Goal: Task Accomplishment & Management: Manage account settings

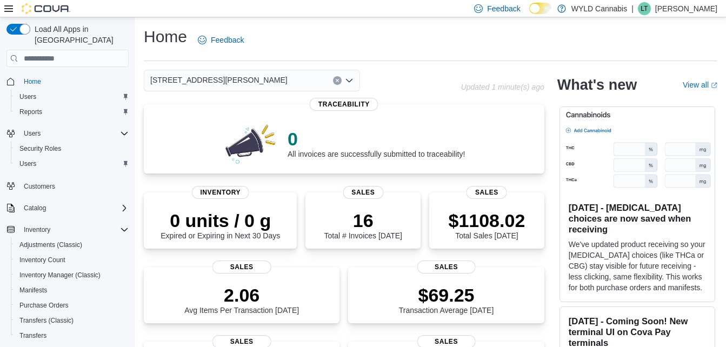
click at [351, 81] on icon "Open list of options" at bounding box center [349, 80] width 9 height 9
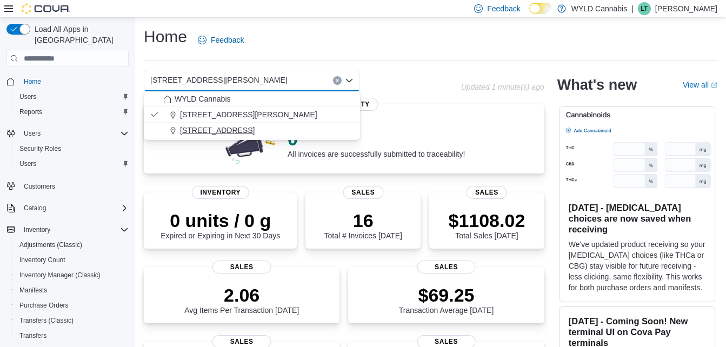
click at [231, 125] on span "2348 Mt Pleasant Rd" at bounding box center [217, 130] width 75 height 11
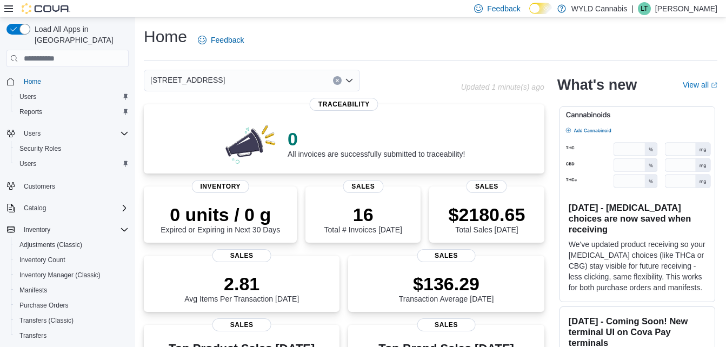
click at [351, 81] on icon "Open list of options" at bounding box center [349, 80] width 6 height 3
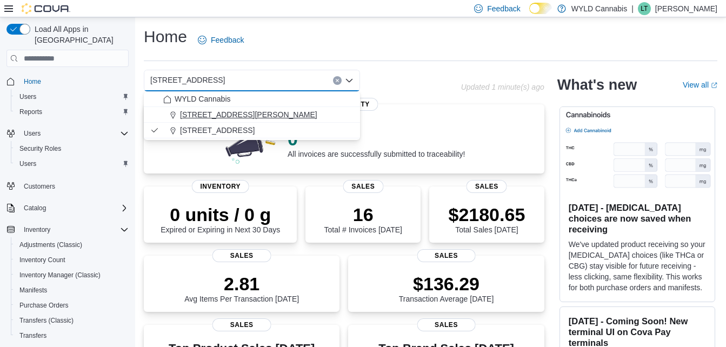
click at [238, 119] on span "1415 Goodman Road" at bounding box center [248, 114] width 137 height 11
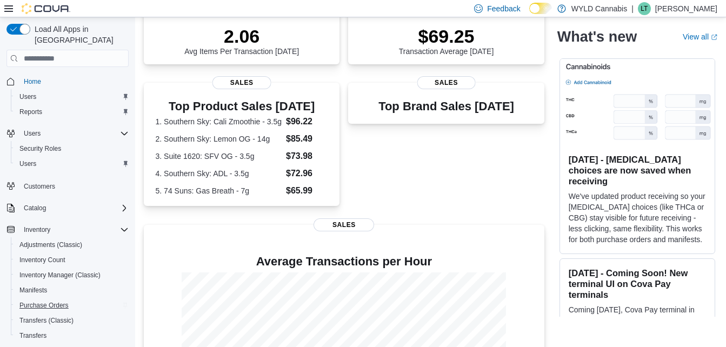
scroll to position [165, 0]
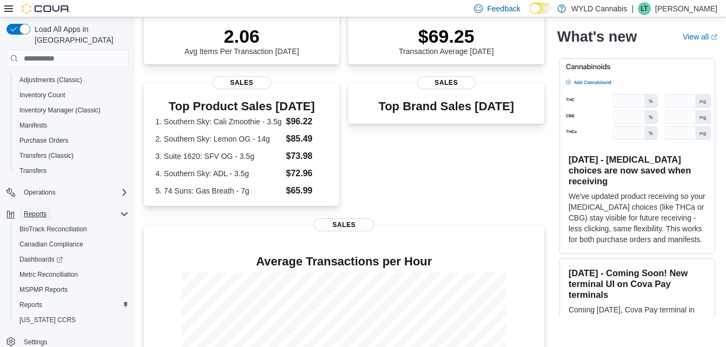
click at [39, 210] on span "Reports" at bounding box center [35, 214] width 23 height 9
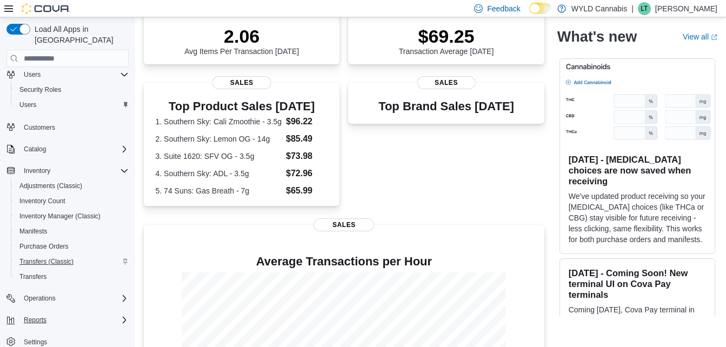
scroll to position [59, 0]
click at [39, 163] on button "Inventory" at bounding box center [67, 170] width 131 height 15
click at [124, 167] on icon "Complex example" at bounding box center [124, 171] width 9 height 9
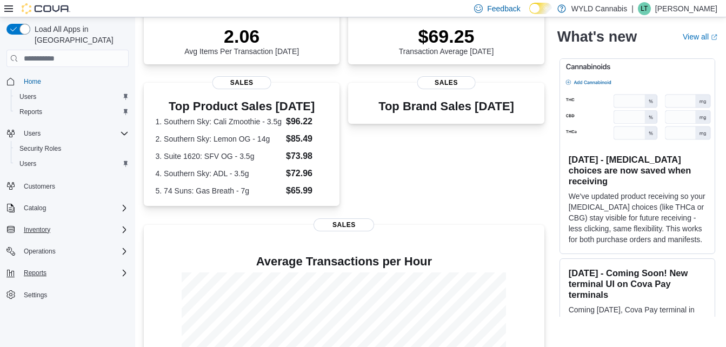
scroll to position [0, 0]
click at [121, 204] on icon "Complex example" at bounding box center [124, 208] width 9 height 9
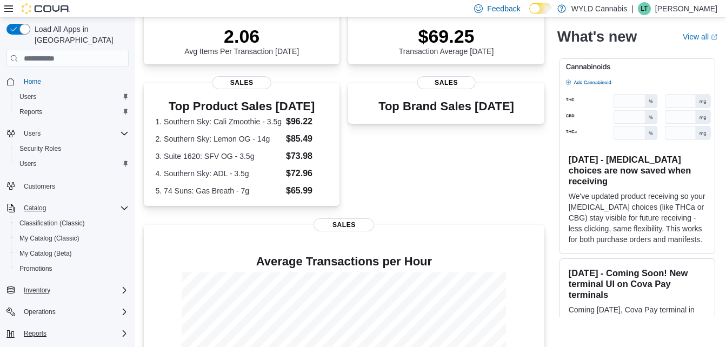
scroll to position [14, 0]
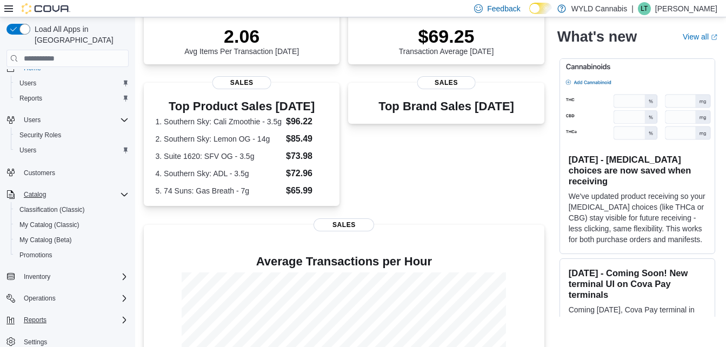
click at [120, 316] on icon "Complex example" at bounding box center [124, 320] width 9 height 9
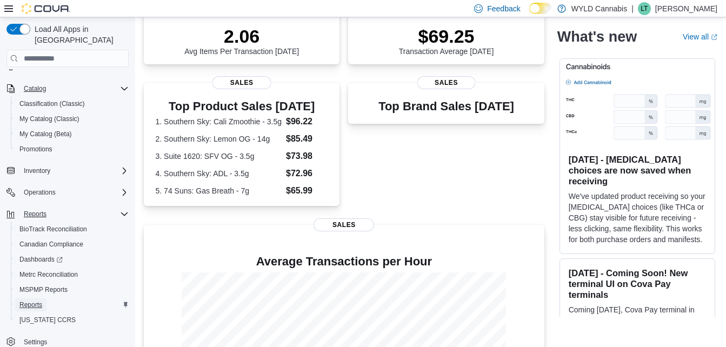
click at [36, 301] on span "Reports" at bounding box center [30, 305] width 23 height 9
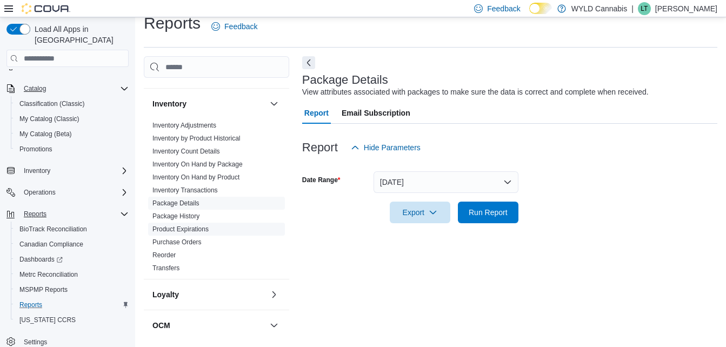
scroll to position [113, 0]
click at [191, 205] on link "Package Details" at bounding box center [175, 203] width 47 height 8
click at [482, 179] on button "Yesterday" at bounding box center [446, 182] width 145 height 22
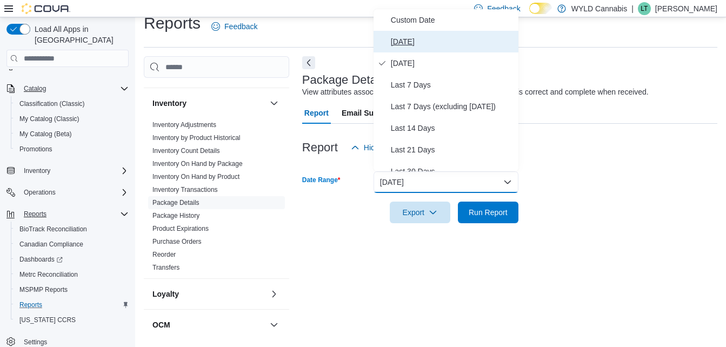
click at [410, 37] on span "Today" at bounding box center [452, 41] width 123 height 13
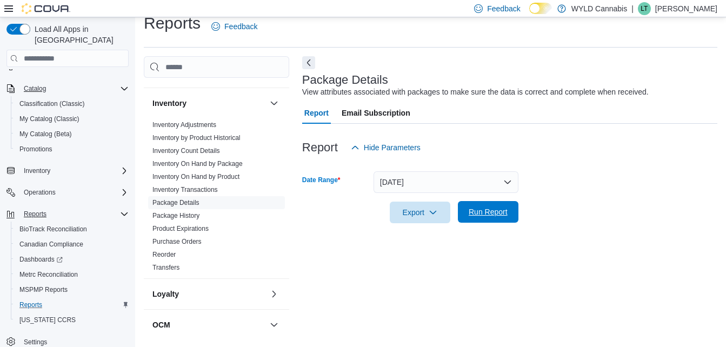
drag, startPoint x: 480, startPoint y: 216, endPoint x: 481, endPoint y: 206, distance: 9.7
click at [481, 206] on span "Run Report" at bounding box center [488, 212] width 48 height 22
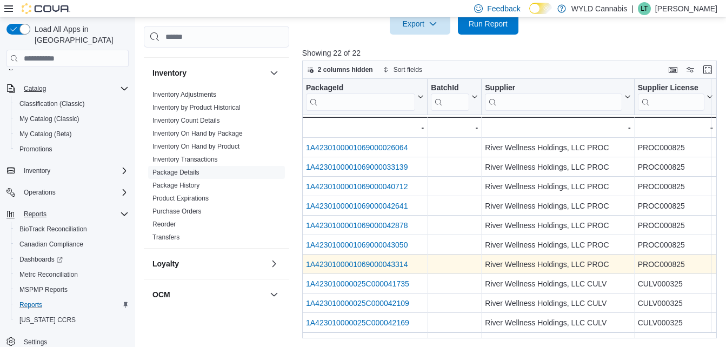
click at [395, 264] on link "1A4230100001069000043314" at bounding box center [357, 264] width 102 height 9
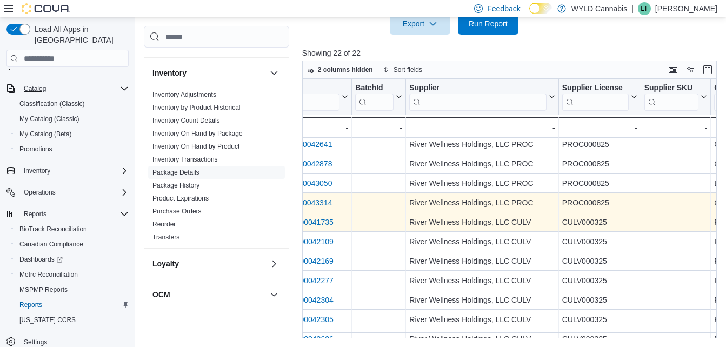
scroll to position [62, 0]
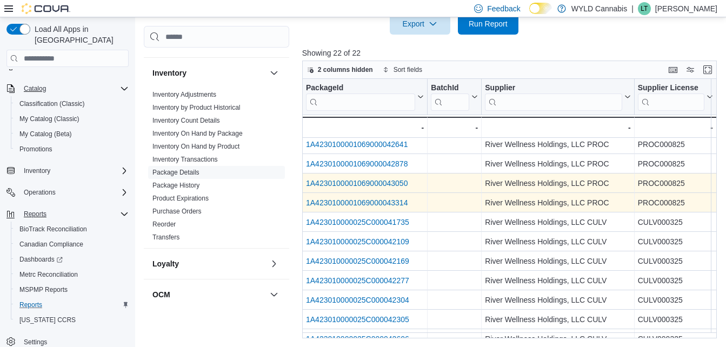
click at [383, 184] on link "1A4230100001069000043050" at bounding box center [357, 183] width 102 height 9
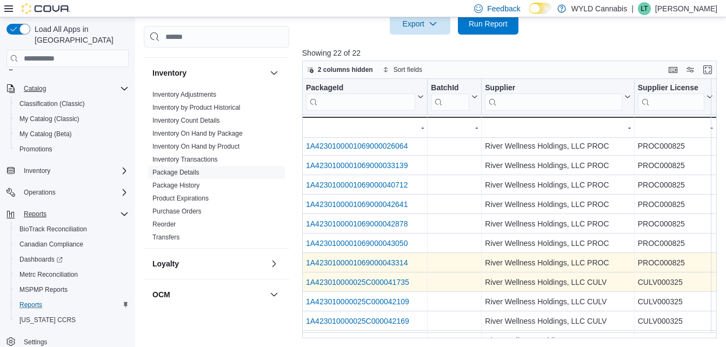
scroll to position [0, 0]
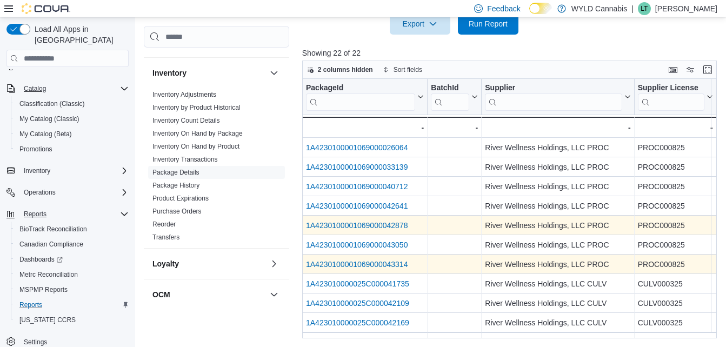
click at [369, 228] on link "1A4230100001069000042878" at bounding box center [357, 225] width 102 height 9
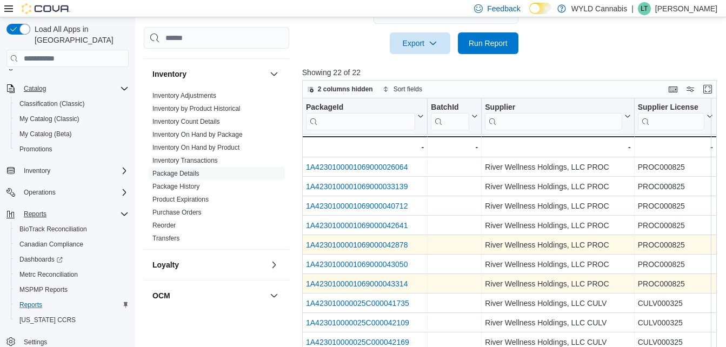
scroll to position [182, 0]
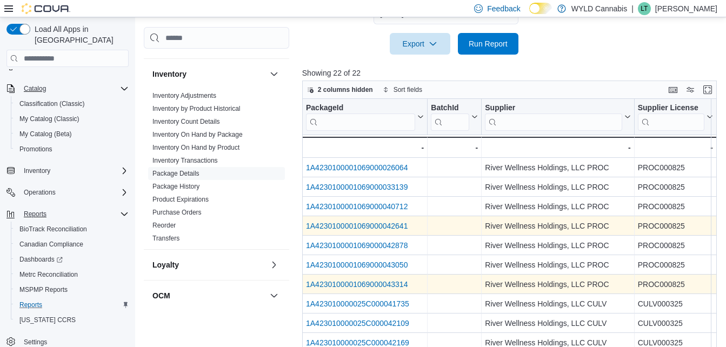
click at [385, 225] on link "1A4230100001069000042641" at bounding box center [357, 226] width 102 height 9
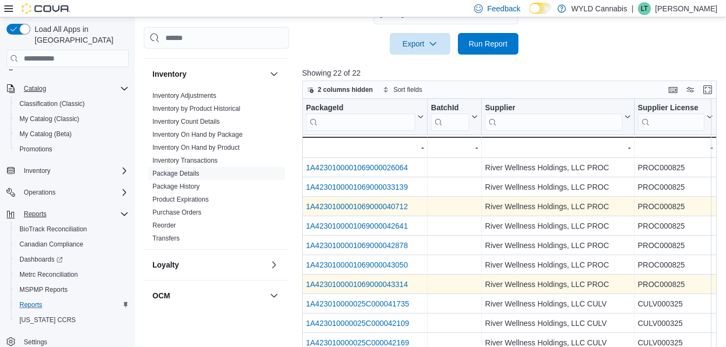
click at [388, 205] on link "1A4230100001069000040712" at bounding box center [357, 206] width 102 height 9
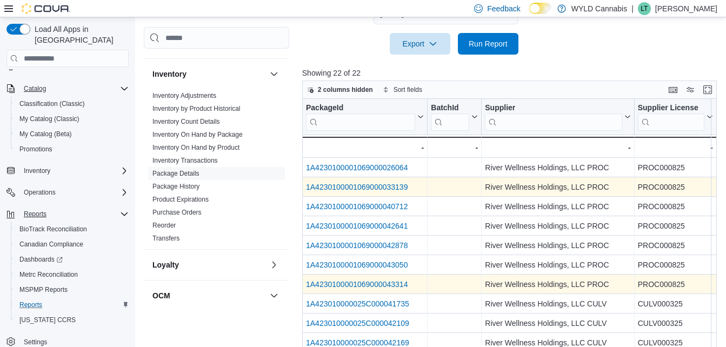
click at [384, 187] on link "1A4230100001069000033139" at bounding box center [357, 187] width 102 height 9
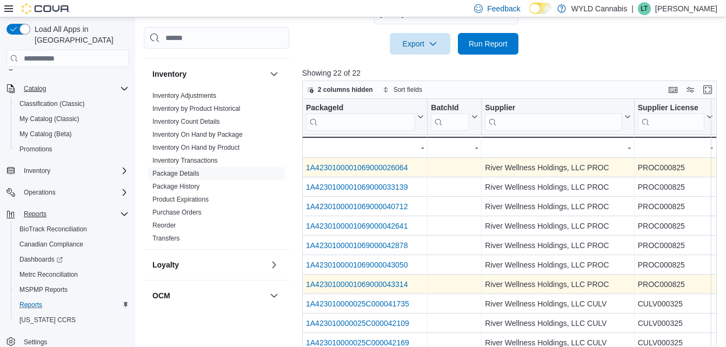
click at [381, 168] on link "1A4230100001069000026064" at bounding box center [357, 167] width 102 height 9
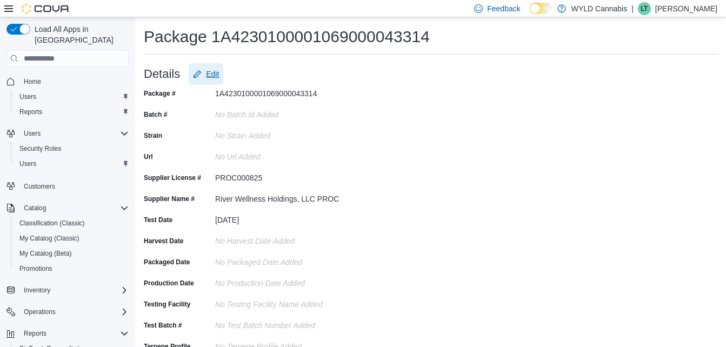
click at [211, 75] on span "Edit" at bounding box center [212, 74] width 13 height 11
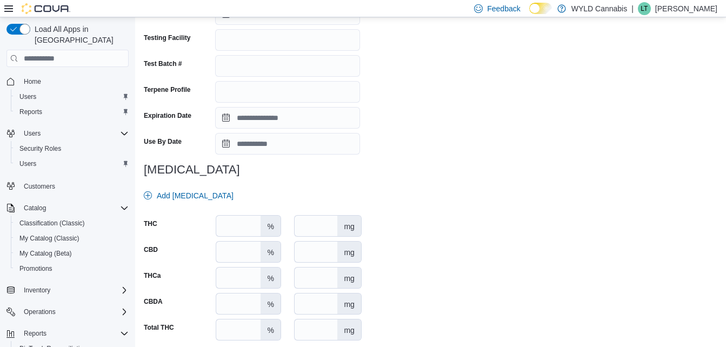
scroll to position [347, 0]
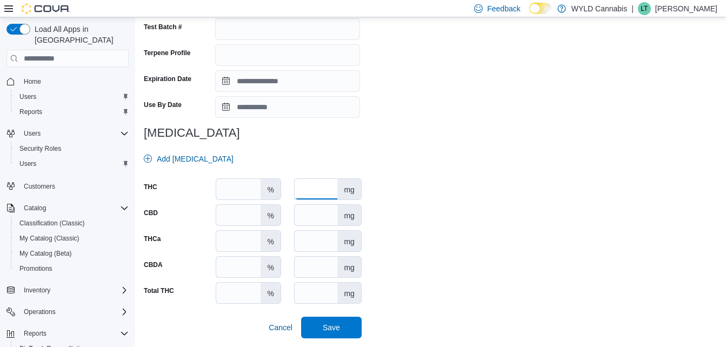
click at [304, 188] on input "number" at bounding box center [316, 189] width 43 height 21
type input "***"
click at [318, 324] on span "Save" at bounding box center [332, 327] width 48 height 22
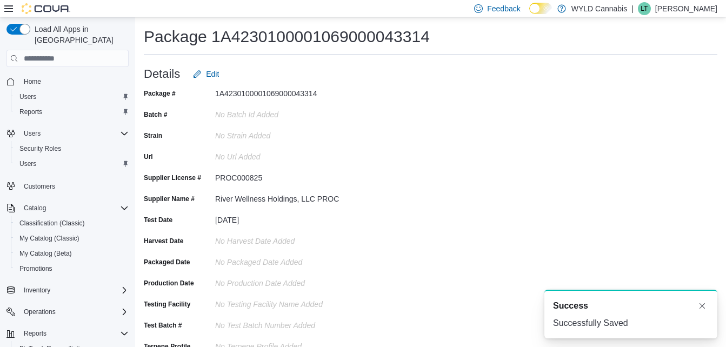
scroll to position [0, 0]
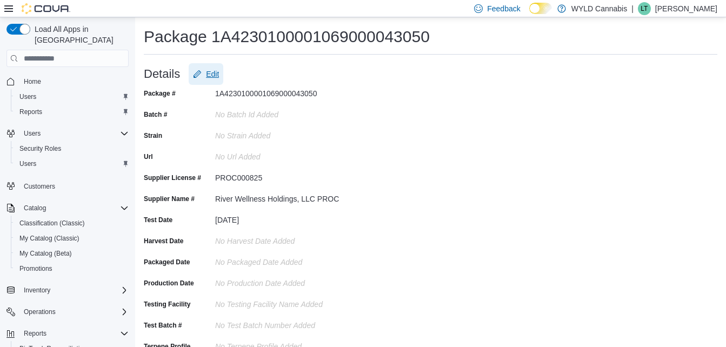
click at [218, 71] on span "Edit" at bounding box center [212, 74] width 13 height 11
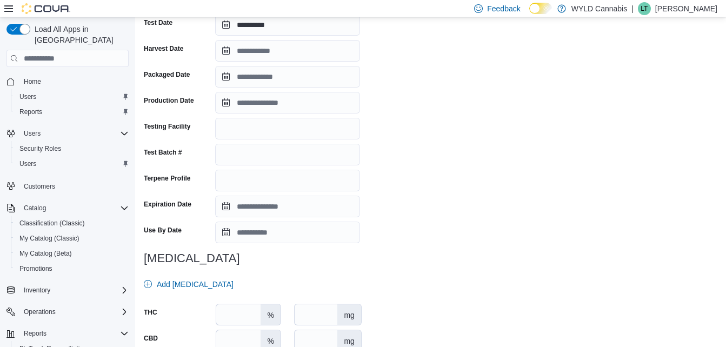
scroll to position [229, 0]
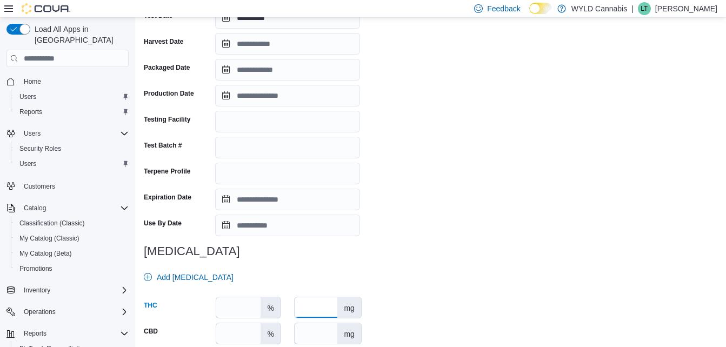
click at [315, 305] on input "number" at bounding box center [316, 307] width 43 height 21
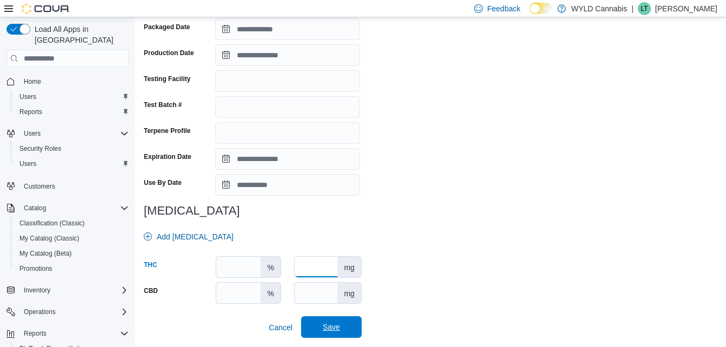
type input "***"
click at [332, 327] on span "Save" at bounding box center [331, 327] width 17 height 11
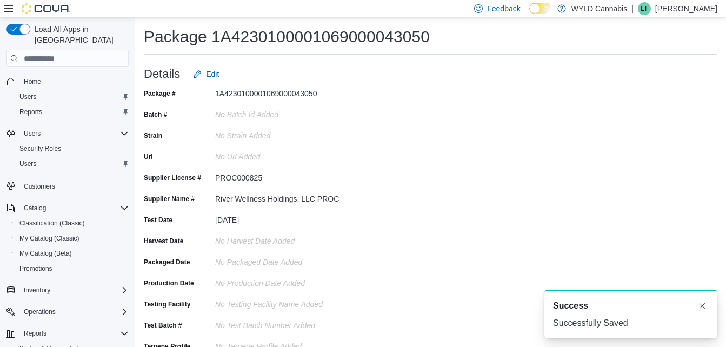
scroll to position [0, 0]
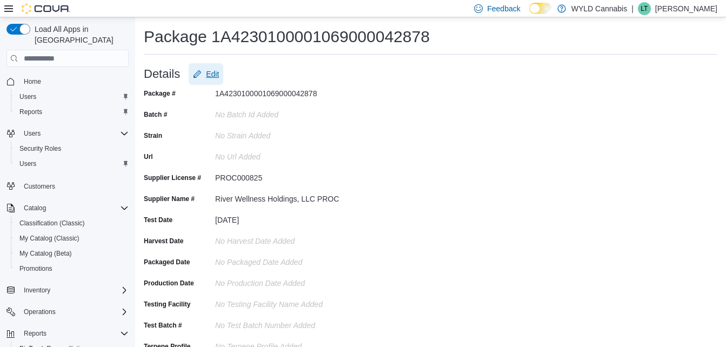
click at [208, 70] on span "Edit" at bounding box center [212, 74] width 13 height 11
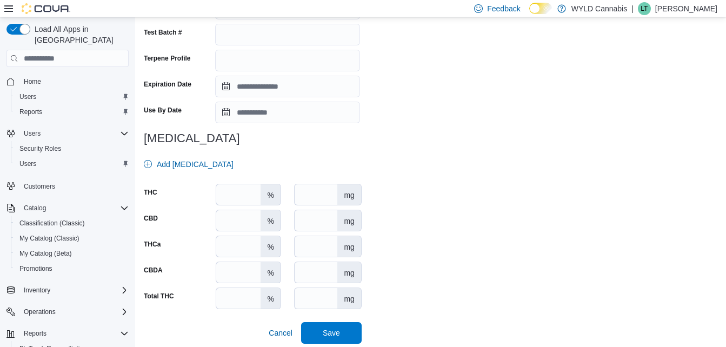
scroll to position [347, 0]
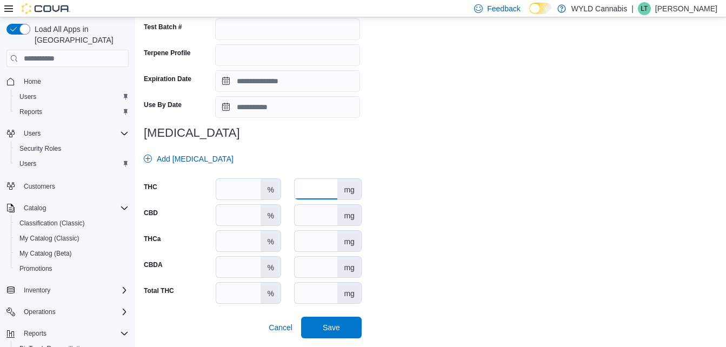
click at [324, 195] on input "number" at bounding box center [316, 189] width 43 height 21
type input "***"
click at [329, 329] on span "Save" at bounding box center [331, 327] width 17 height 11
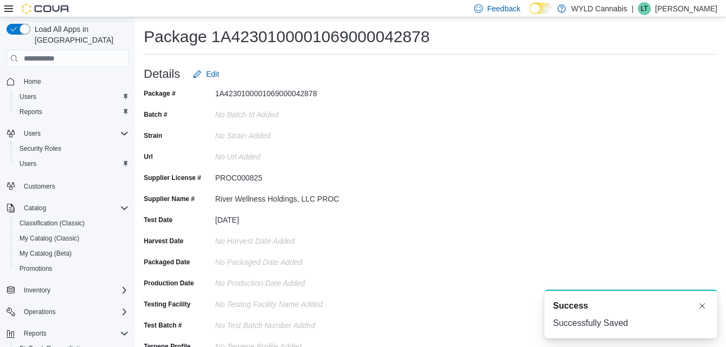
scroll to position [0, 0]
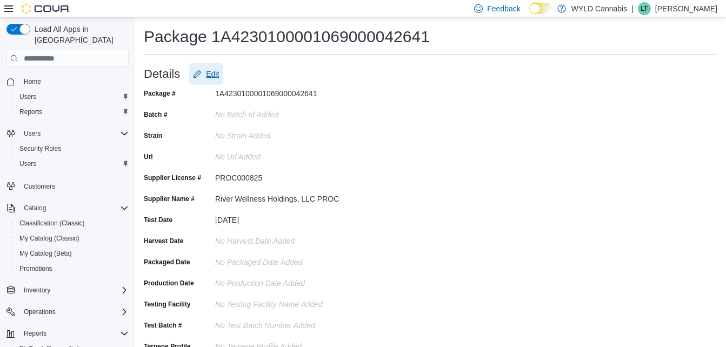
click at [217, 71] on span "Edit" at bounding box center [212, 74] width 13 height 11
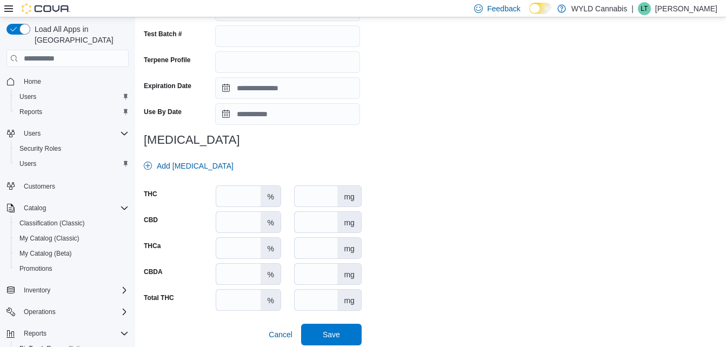
scroll to position [347, 0]
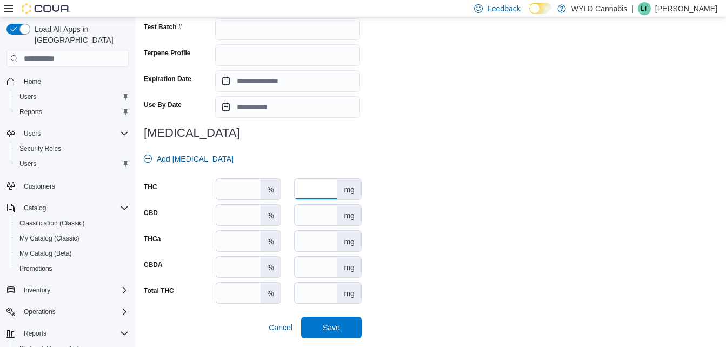
click at [308, 185] on input "number" at bounding box center [316, 189] width 43 height 21
type input "***"
click at [328, 332] on span "Save" at bounding box center [331, 327] width 17 height 11
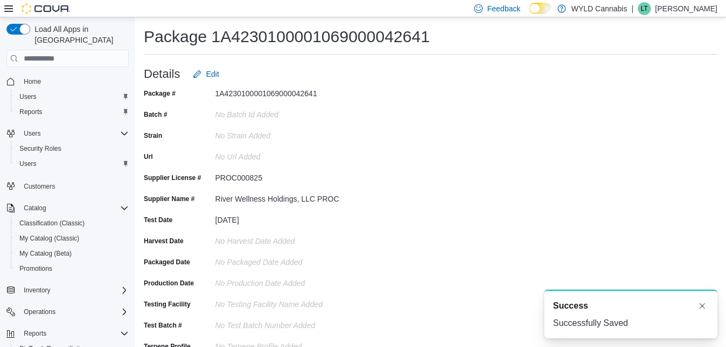
scroll to position [0, 0]
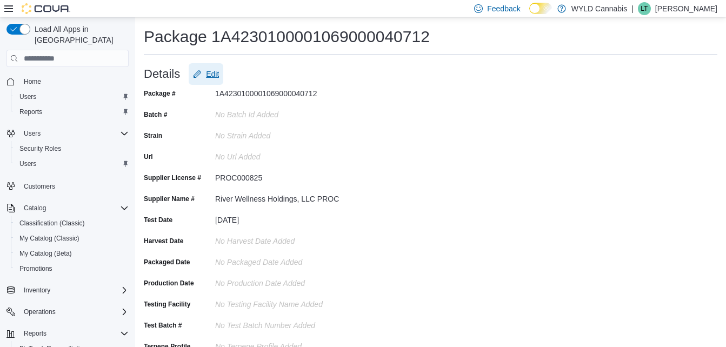
click at [217, 75] on span "Edit" at bounding box center [212, 74] width 13 height 11
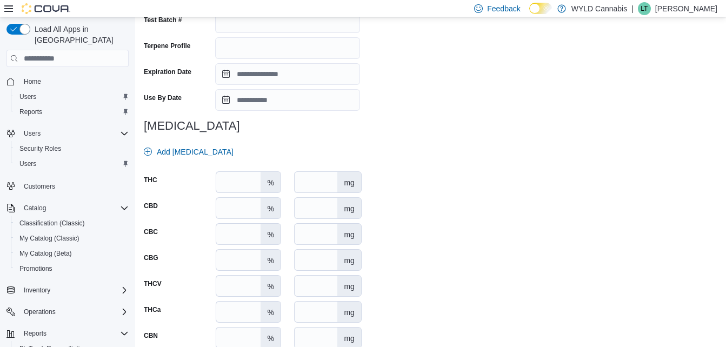
scroll to position [382, 0]
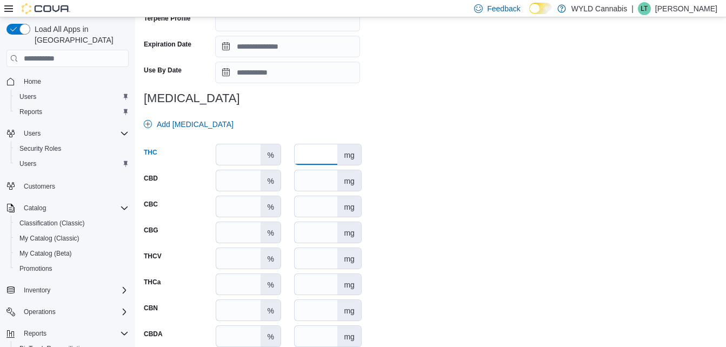
click at [311, 164] on input "number" at bounding box center [316, 154] width 43 height 21
type input "***"
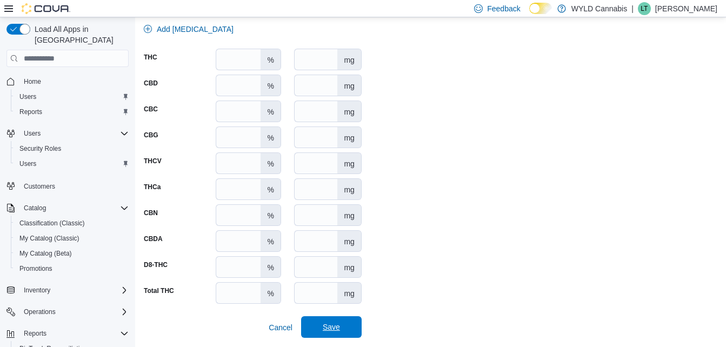
click at [332, 321] on span "Save" at bounding box center [332, 327] width 48 height 22
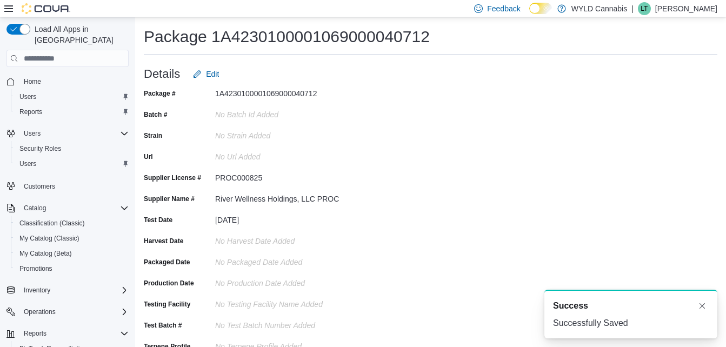
scroll to position [0, 0]
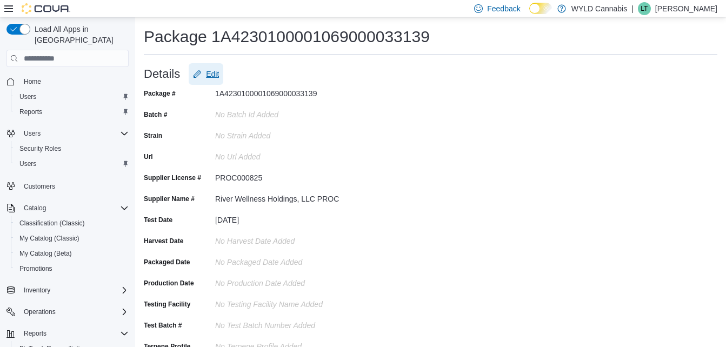
click at [215, 74] on span "Edit" at bounding box center [212, 74] width 13 height 11
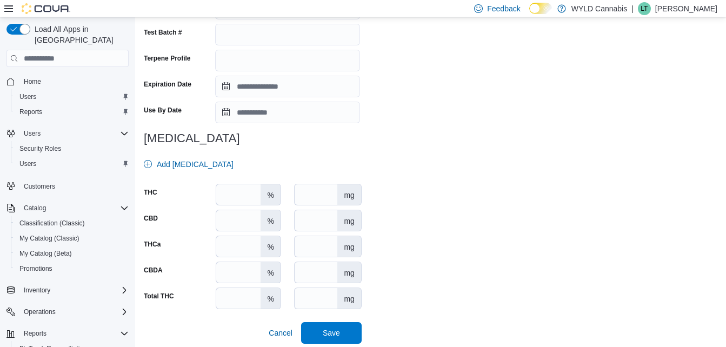
scroll to position [347, 0]
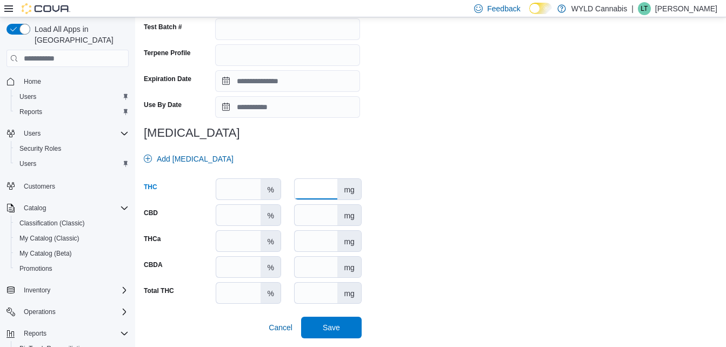
click at [327, 188] on input "number" at bounding box center [316, 189] width 43 height 21
type input "***"
click at [335, 325] on span "Save" at bounding box center [331, 327] width 17 height 11
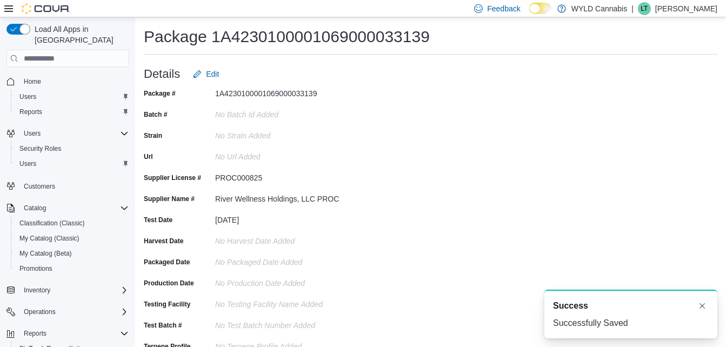
scroll to position [0, 0]
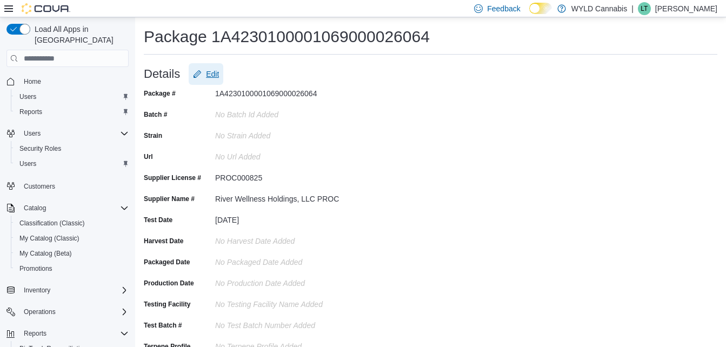
click at [212, 70] on span "Edit" at bounding box center [212, 74] width 13 height 11
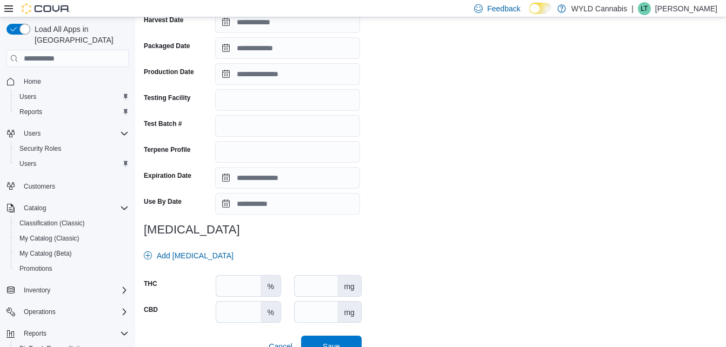
scroll to position [269, 0]
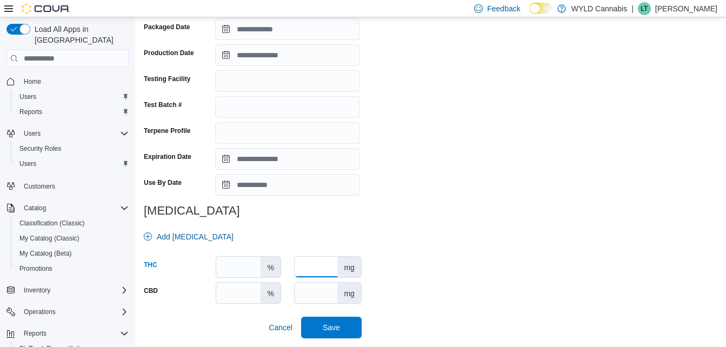
click at [320, 268] on input "number" at bounding box center [316, 267] width 43 height 21
type input "***"
click at [352, 333] on span "Save" at bounding box center [332, 327] width 48 height 22
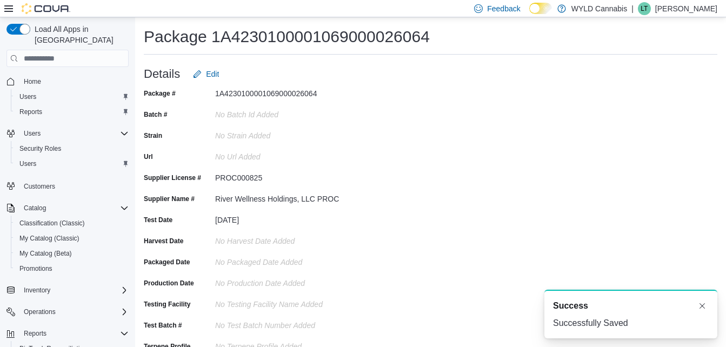
scroll to position [0, 0]
